Goal: Navigation & Orientation: Go to known website

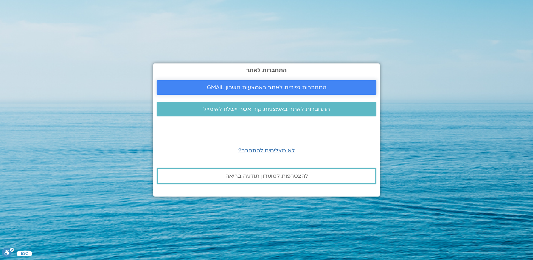
click at [257, 85] on span "התחברות מיידית לאתר באמצעות חשבון GMAIL" at bounding box center [267, 87] width 120 height 6
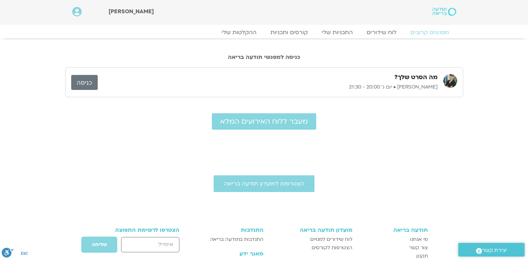
click at [91, 81] on link "כניסה" at bounding box center [84, 82] width 27 height 15
